Goal: Transaction & Acquisition: Book appointment/travel/reservation

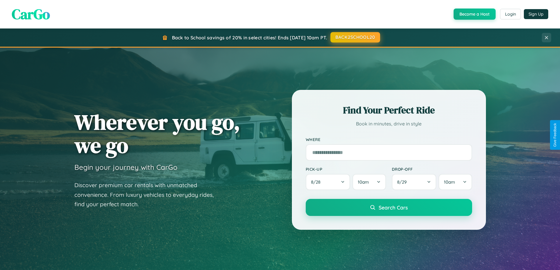
click at [355, 37] on button "BACK2SCHOOL20" at bounding box center [355, 37] width 50 height 11
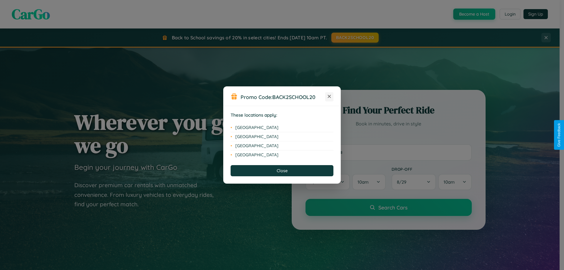
click at [329, 97] on icon at bounding box center [329, 96] width 3 height 3
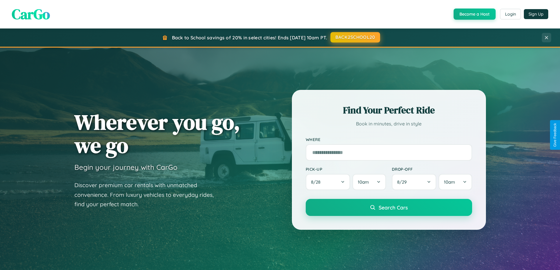
click at [355, 37] on button "BACK2SCHOOL20" at bounding box center [355, 37] width 50 height 11
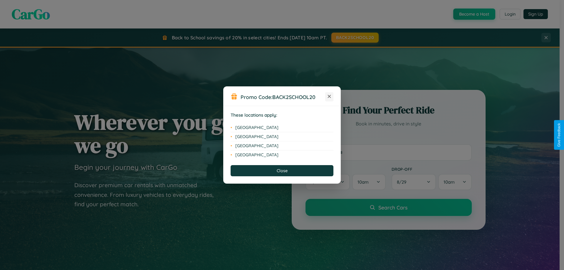
click at [329, 97] on icon at bounding box center [329, 96] width 3 height 3
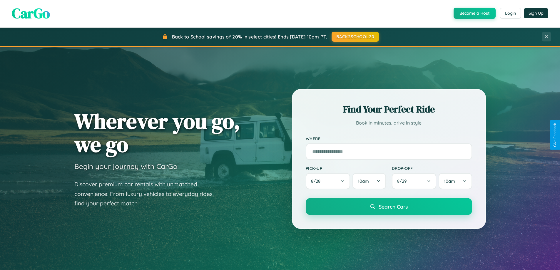
scroll to position [944, 0]
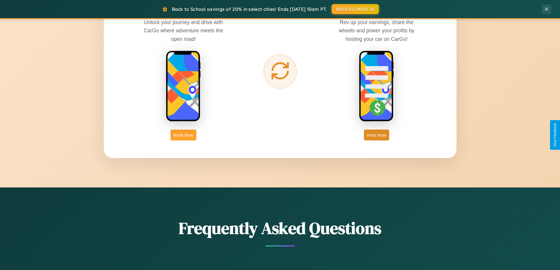
click at [183, 135] on button "Book Now" at bounding box center [183, 135] width 26 height 11
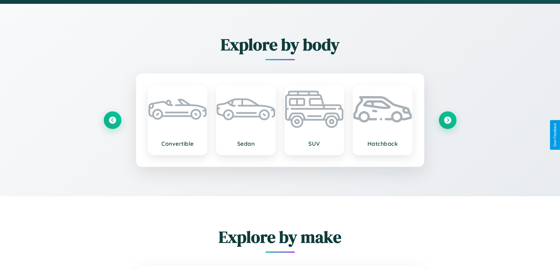
scroll to position [55, 0]
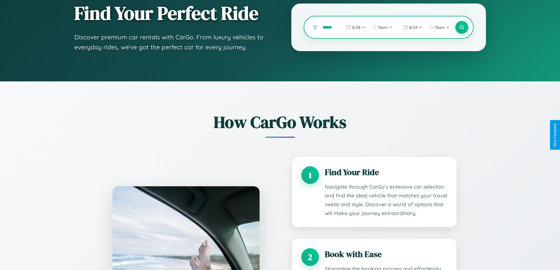
type input "******"
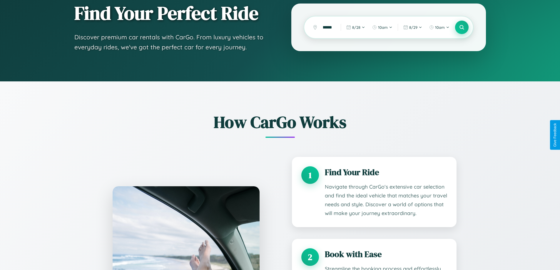
scroll to position [0, 0]
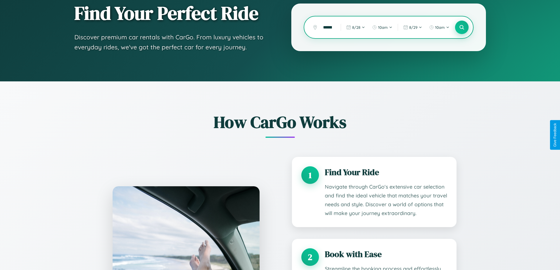
click at [461, 27] on icon at bounding box center [462, 28] width 6 height 6
